Goal: Find specific page/section

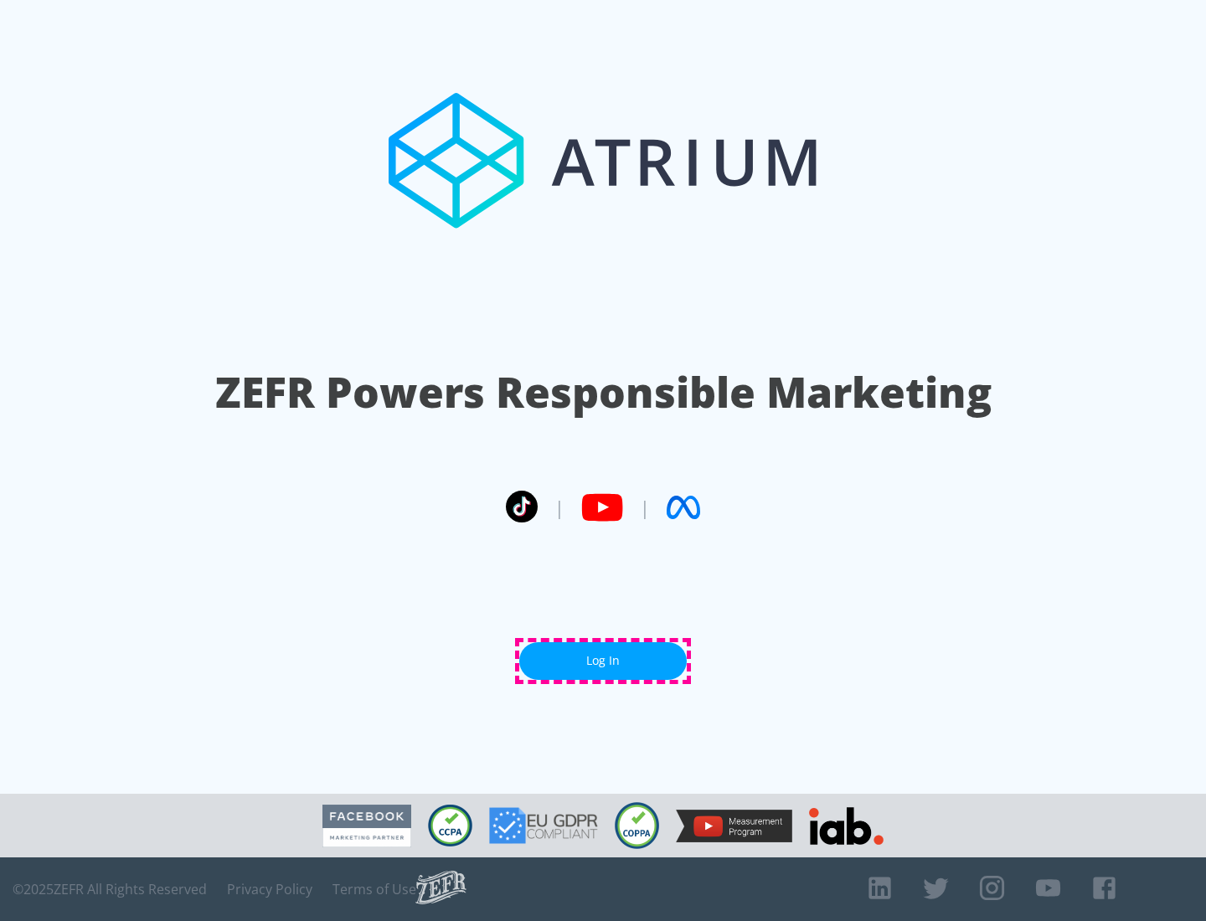
click at [603, 661] on link "Log In" at bounding box center [602, 661] width 167 height 38
